Goal: Register for event/course

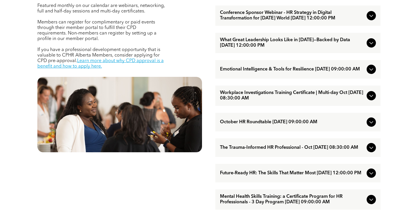
scroll to position [261, 0]
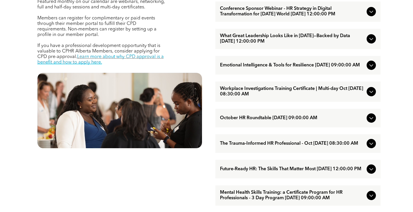
click at [373, 42] on icon at bounding box center [371, 38] width 7 height 7
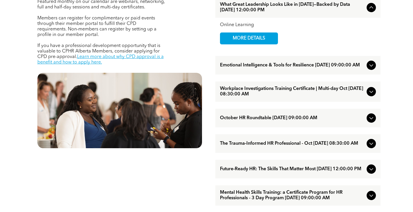
click at [372, 11] on icon at bounding box center [371, 7] width 7 height 7
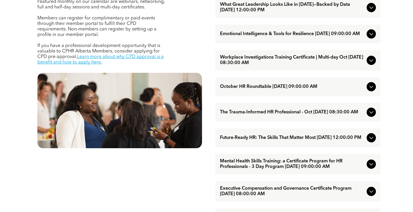
click at [371, 116] on icon at bounding box center [371, 112] width 7 height 7
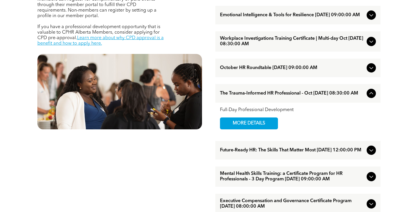
scroll to position [290, 0]
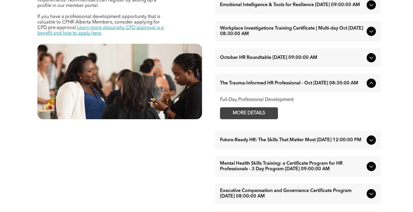
click at [237, 119] on span "MORE DETAILS" at bounding box center [249, 113] width 46 height 11
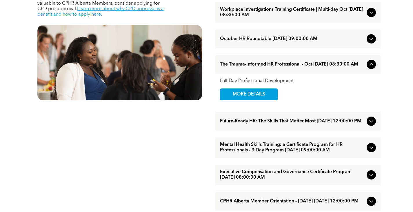
scroll to position [319, 0]
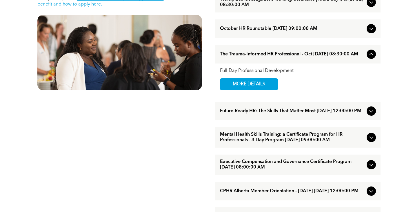
click at [368, 141] on icon at bounding box center [371, 137] width 7 height 7
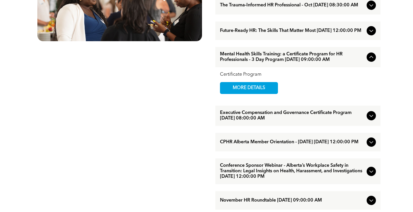
scroll to position [377, 0]
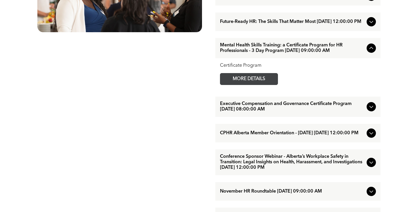
click at [262, 85] on span "MORE DETAILS" at bounding box center [249, 78] width 46 height 11
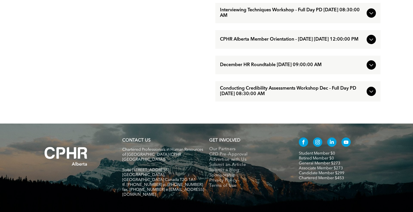
scroll to position [638, 0]
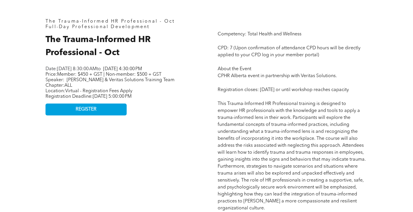
scroll to position [145, 0]
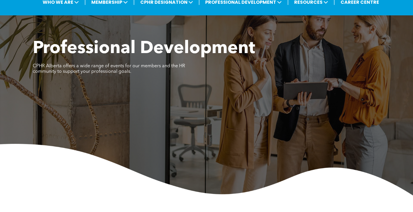
scroll to position [232, 0]
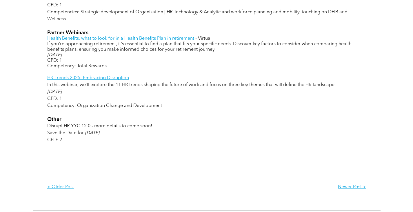
scroll to position [812, 0]
